Goal: Task Accomplishment & Management: Use online tool/utility

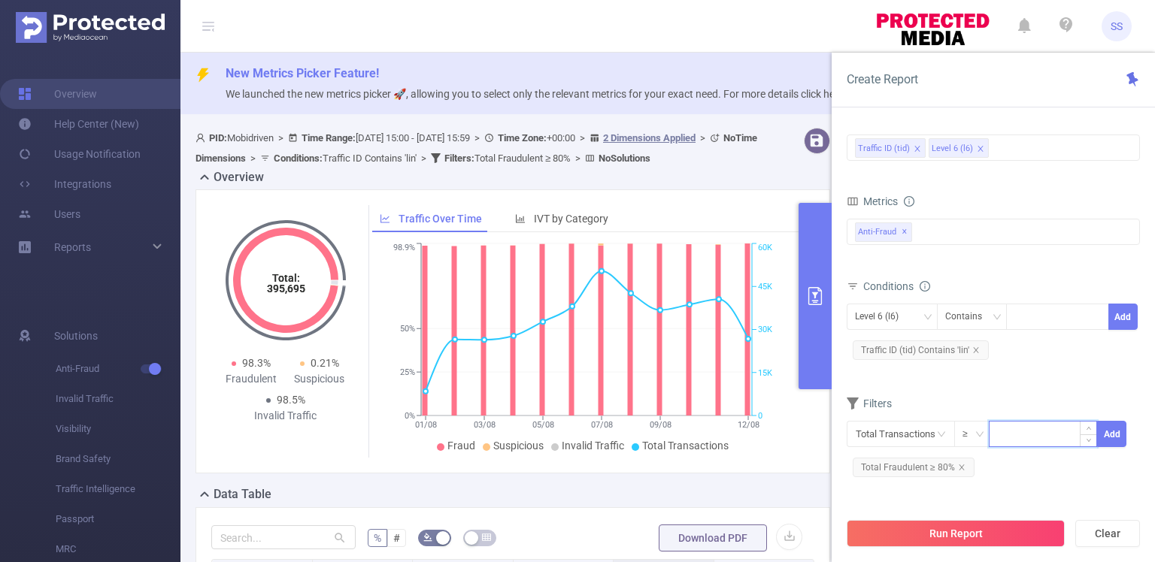
click at [1038, 433] on input at bounding box center [1043, 433] width 107 height 23
type input "50"
click at [1122, 418] on div "Total Transactions ≥ 50 Add Total Fraudulent ≥ 80%" at bounding box center [993, 452] width 293 height 68
click at [1120, 424] on button "Add" at bounding box center [1111, 434] width 29 height 26
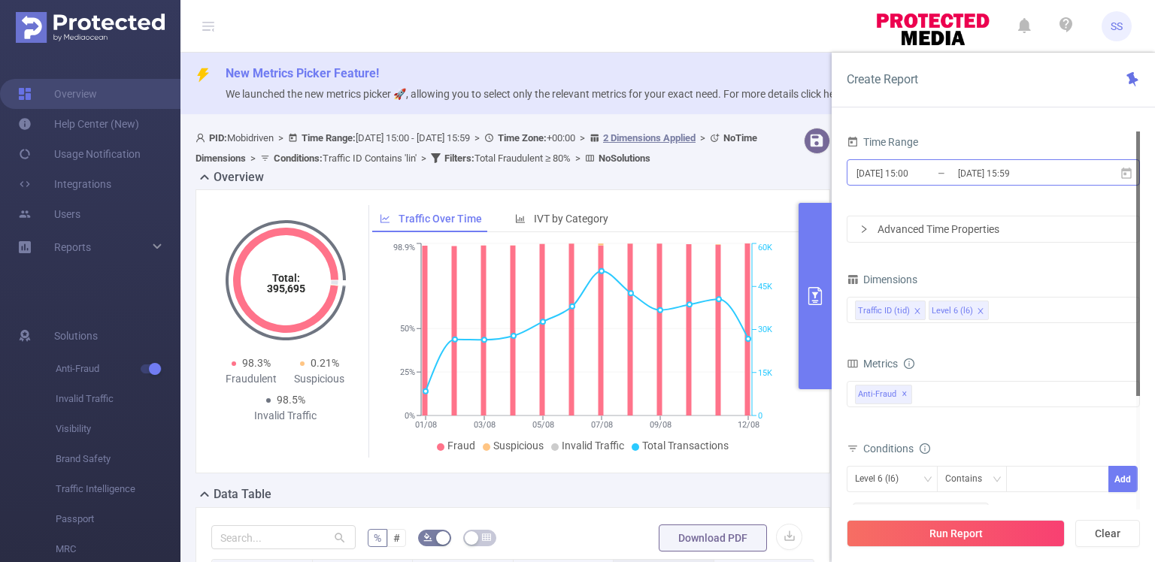
click at [996, 165] on input "[DATE] 15:59" at bounding box center [1017, 173] width 122 height 20
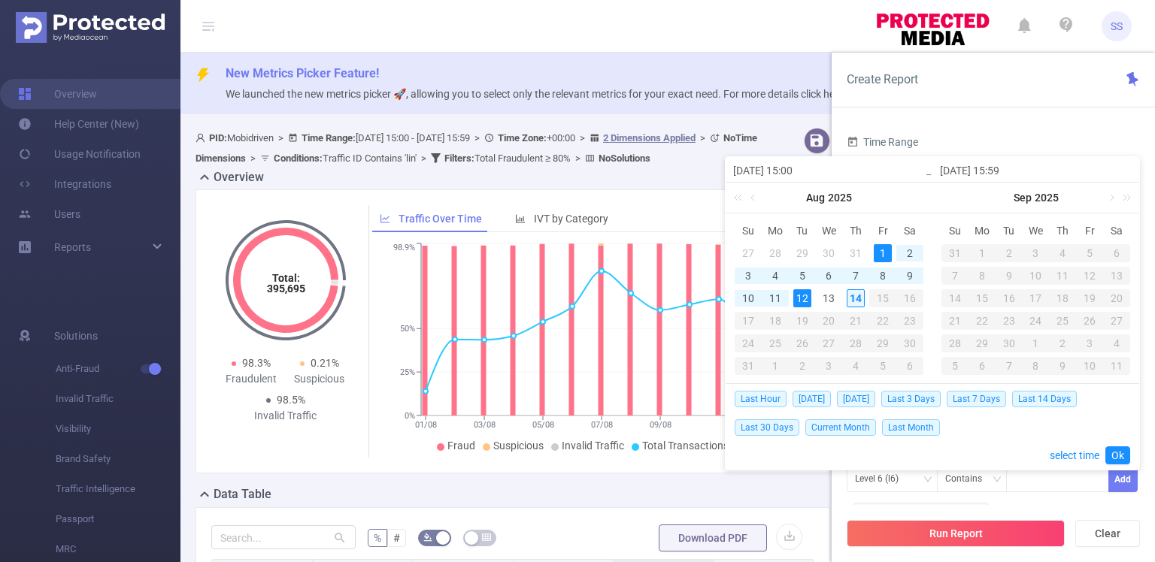
click at [860, 300] on div "14" at bounding box center [856, 299] width 18 height 18
click at [881, 247] on div "1" at bounding box center [883, 253] width 18 height 18
type input "[DATE] 15:59"
click at [1121, 453] on link "Ok" at bounding box center [1117, 456] width 25 height 18
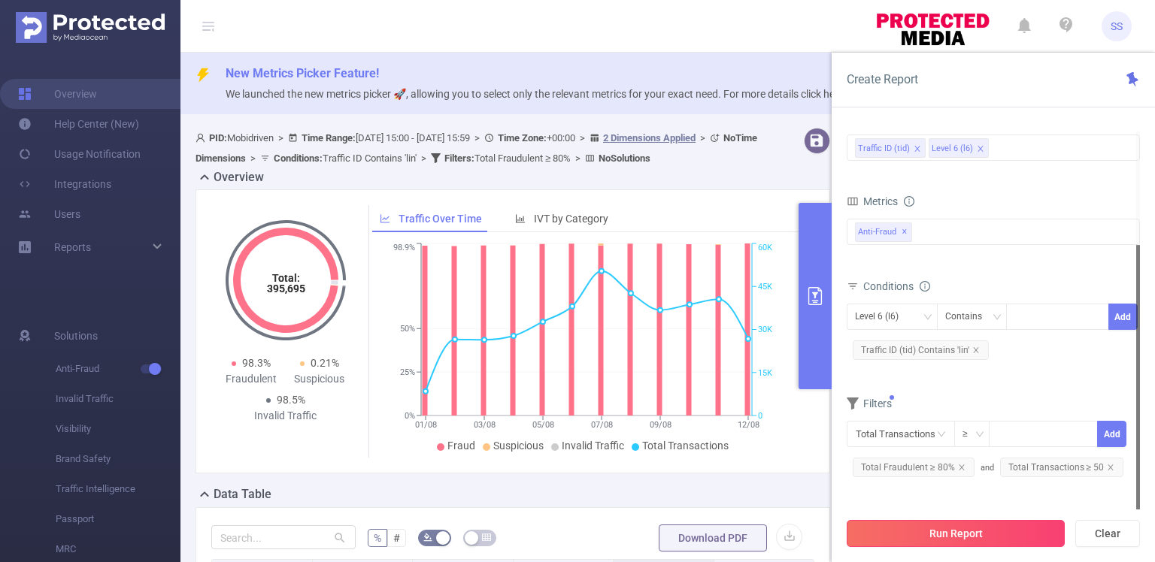
click at [980, 535] on button "Run Report" at bounding box center [956, 533] width 218 height 27
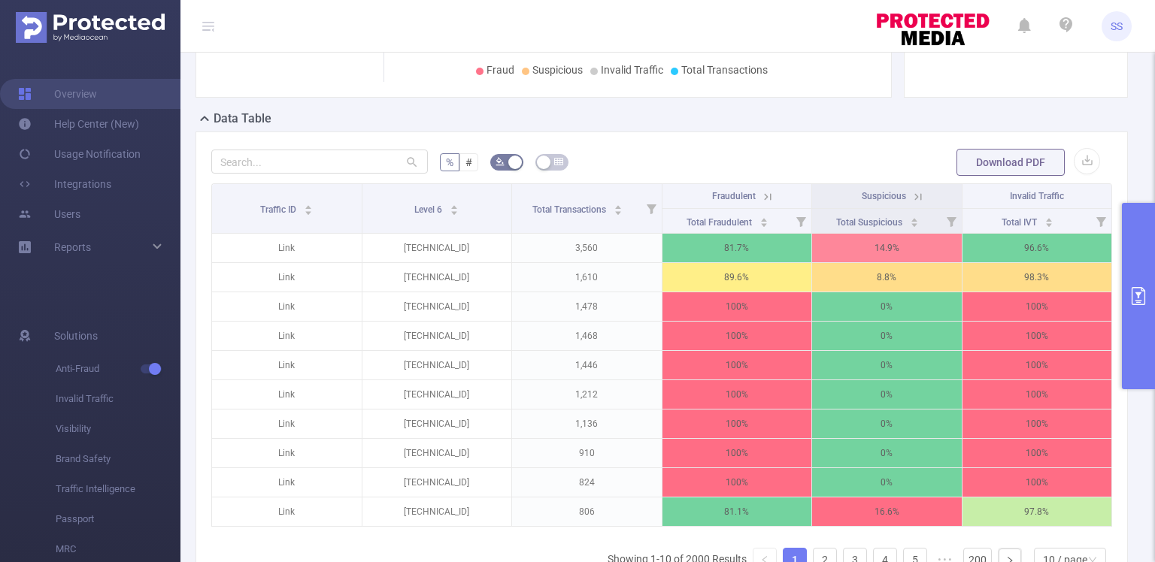
scroll to position [0, 3]
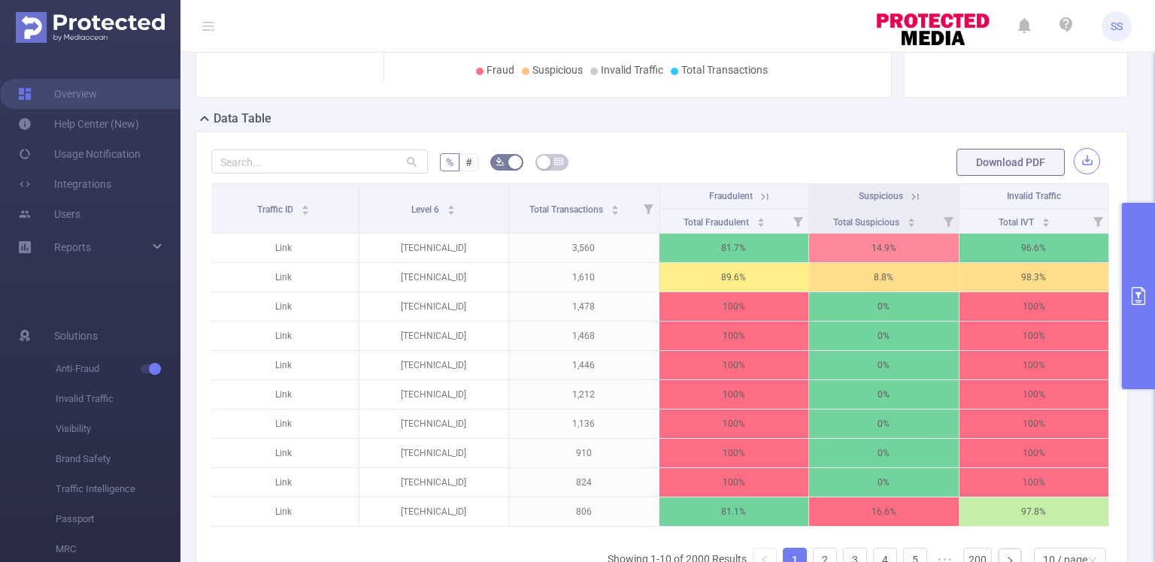
click at [1074, 159] on button "button" at bounding box center [1087, 161] width 26 height 26
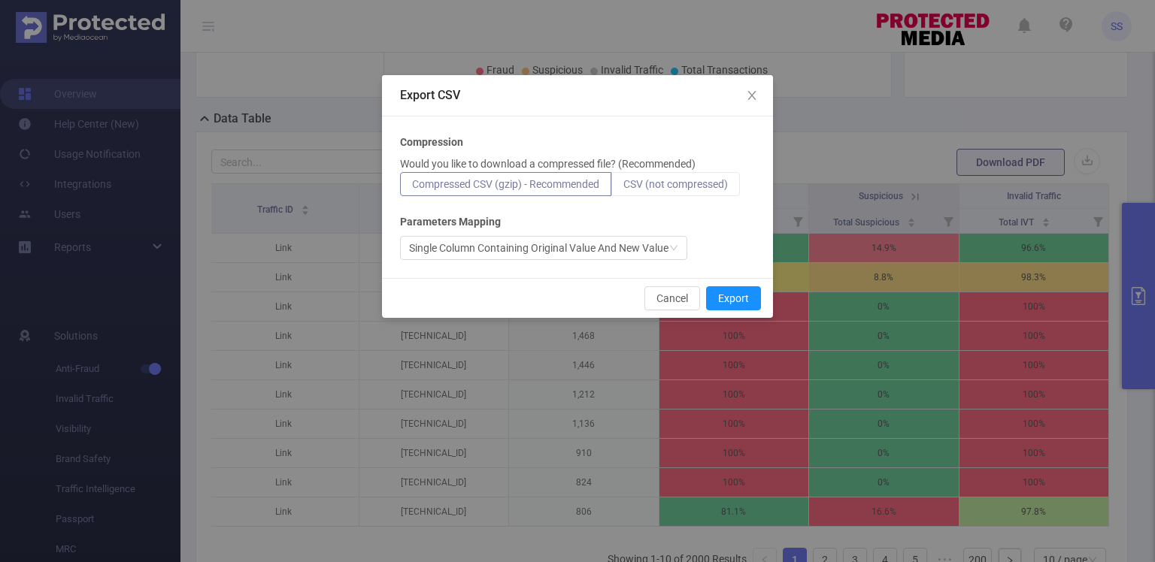
click at [693, 174] on label "CSV (not compressed)" at bounding box center [675, 184] width 129 height 24
click at [623, 188] on input "CSV (not compressed)" at bounding box center [623, 188] width 0 height 0
click at [729, 296] on button "Export" at bounding box center [733, 298] width 55 height 24
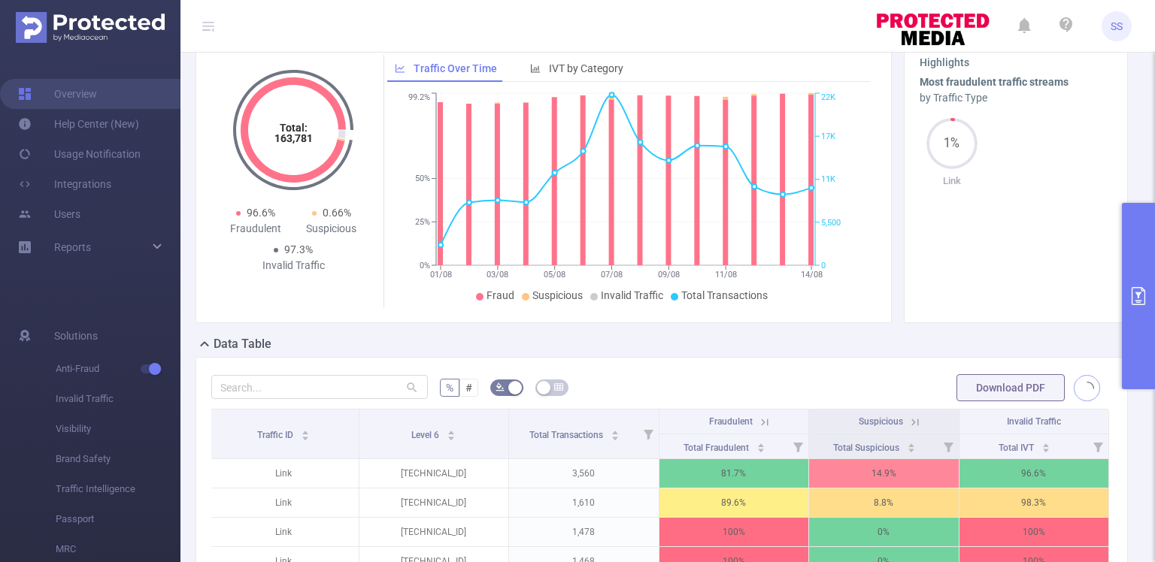
scroll to position [0, 0]
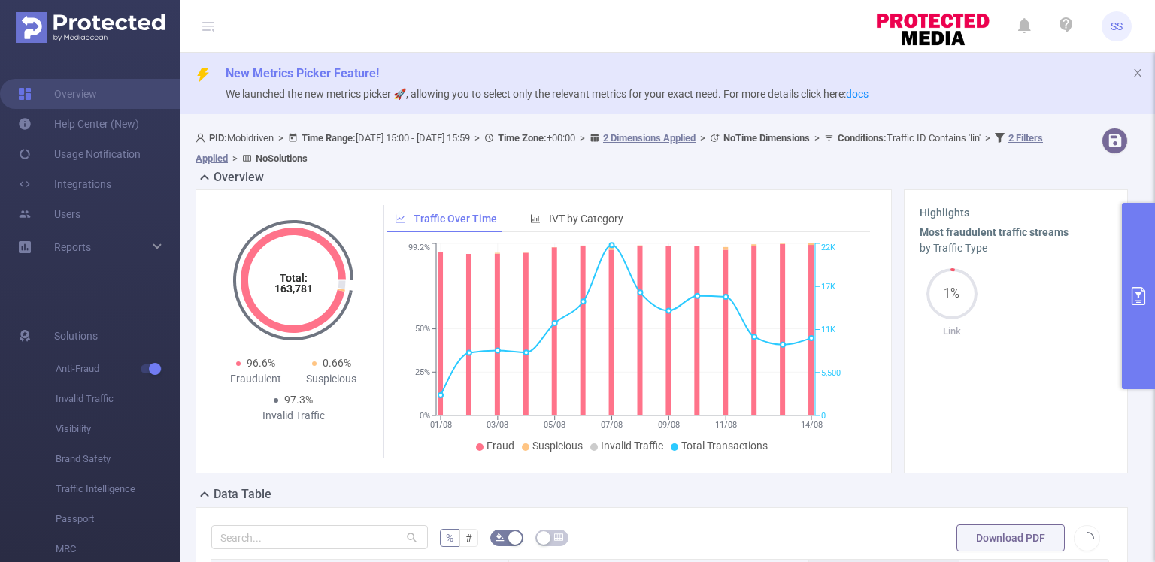
click at [1148, 287] on button "primary" at bounding box center [1138, 296] width 33 height 186
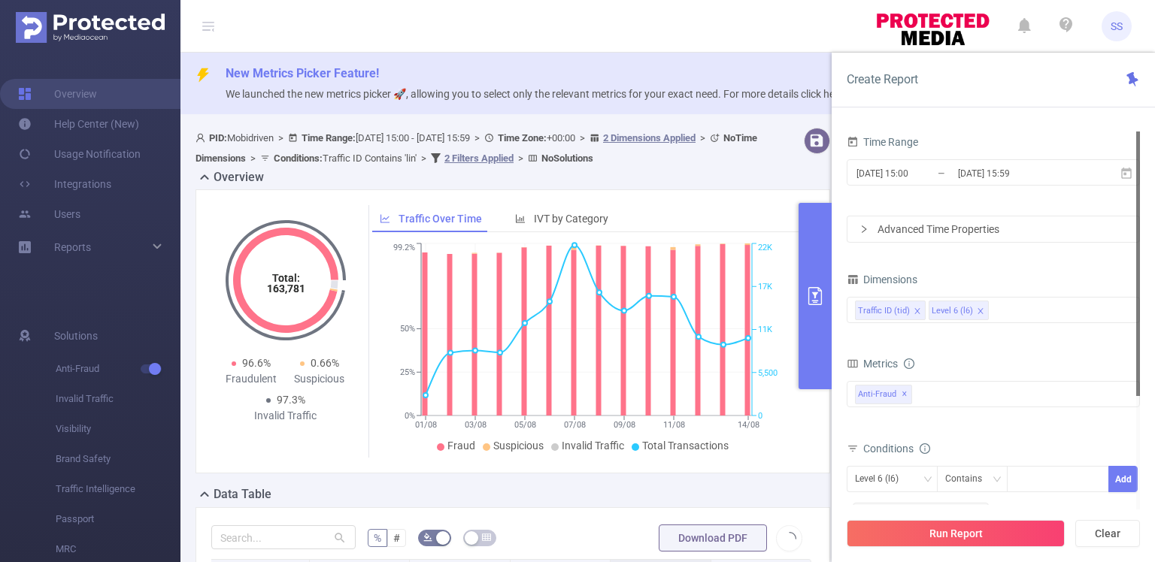
click at [784, 174] on div "Overview" at bounding box center [519, 178] width 647 height 21
click at [765, 171] on div "Overview" at bounding box center [519, 178] width 647 height 21
click at [806, 221] on button "primary" at bounding box center [815, 296] width 33 height 186
